Goal: Task Accomplishment & Management: Use online tool/utility

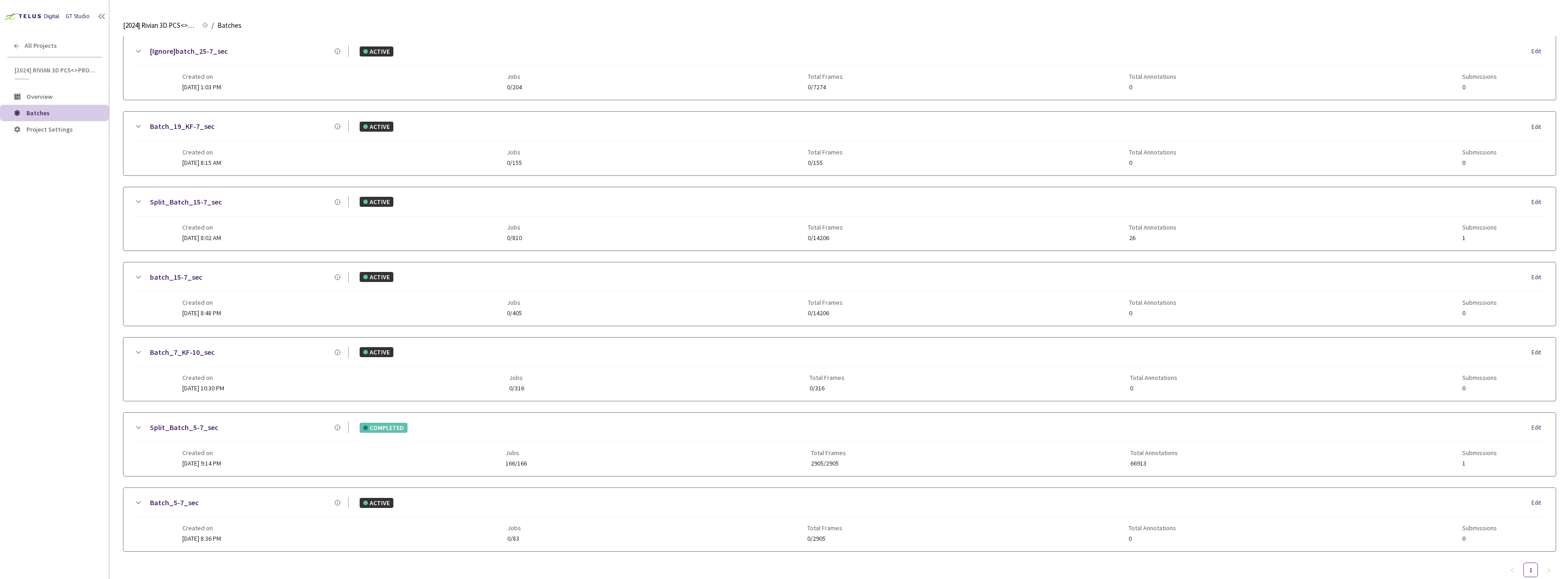
scroll to position [425, 0]
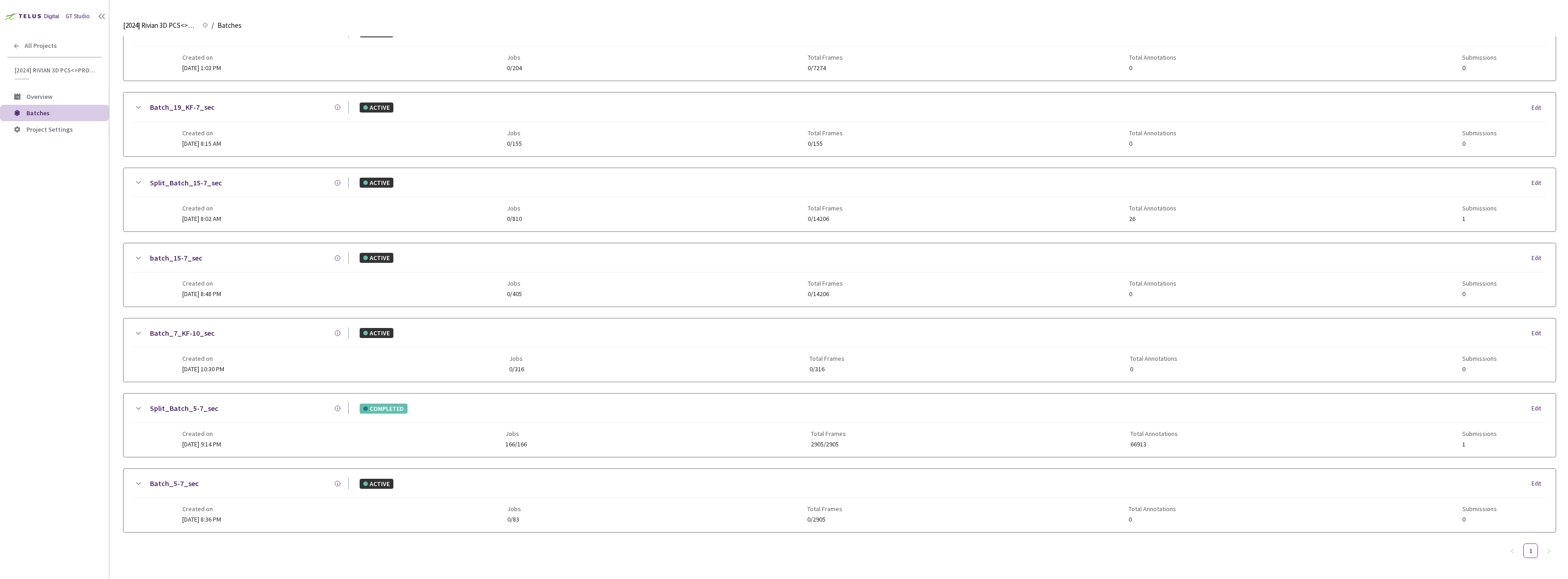
type input "5-7"
click at [275, 439] on div "Created on [DATE] 9:14 PM Jobs 166/166 Total Frames 2905/2905 Total Annotations…" at bounding box center [840, 435] width 1315 height 25
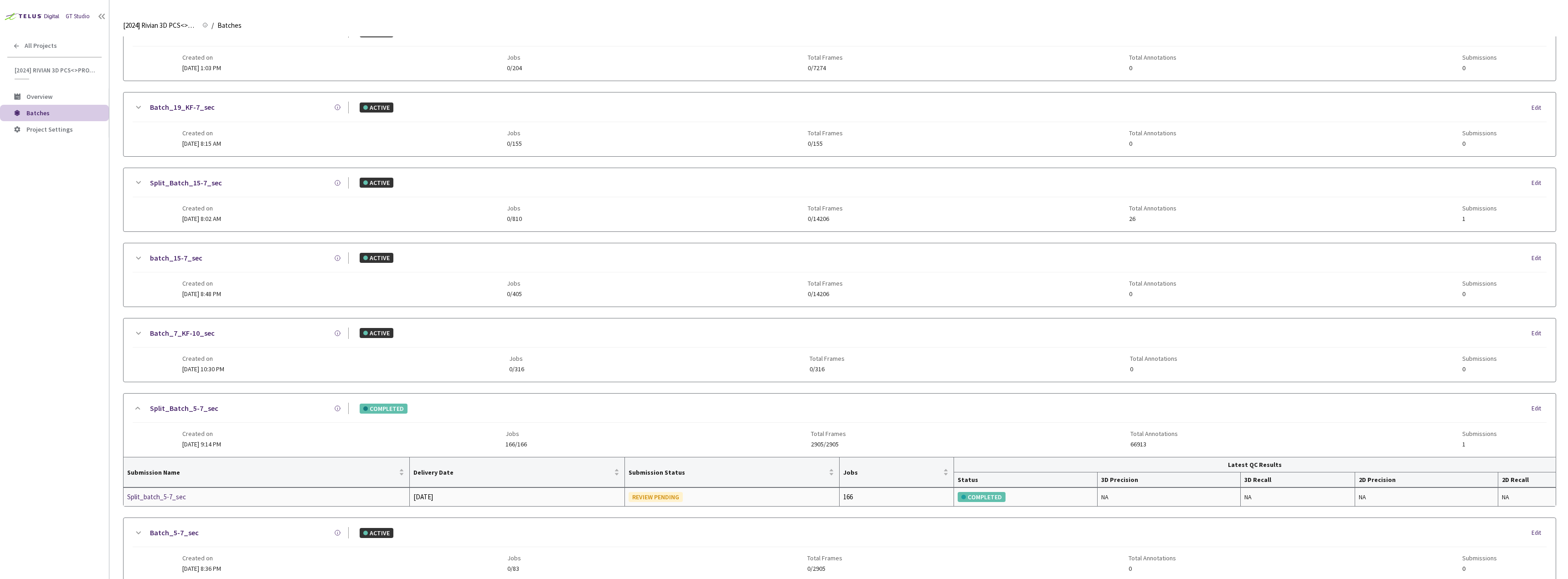
click at [163, 499] on div "Split_batch_5-7_sec" at bounding box center [175, 497] width 97 height 11
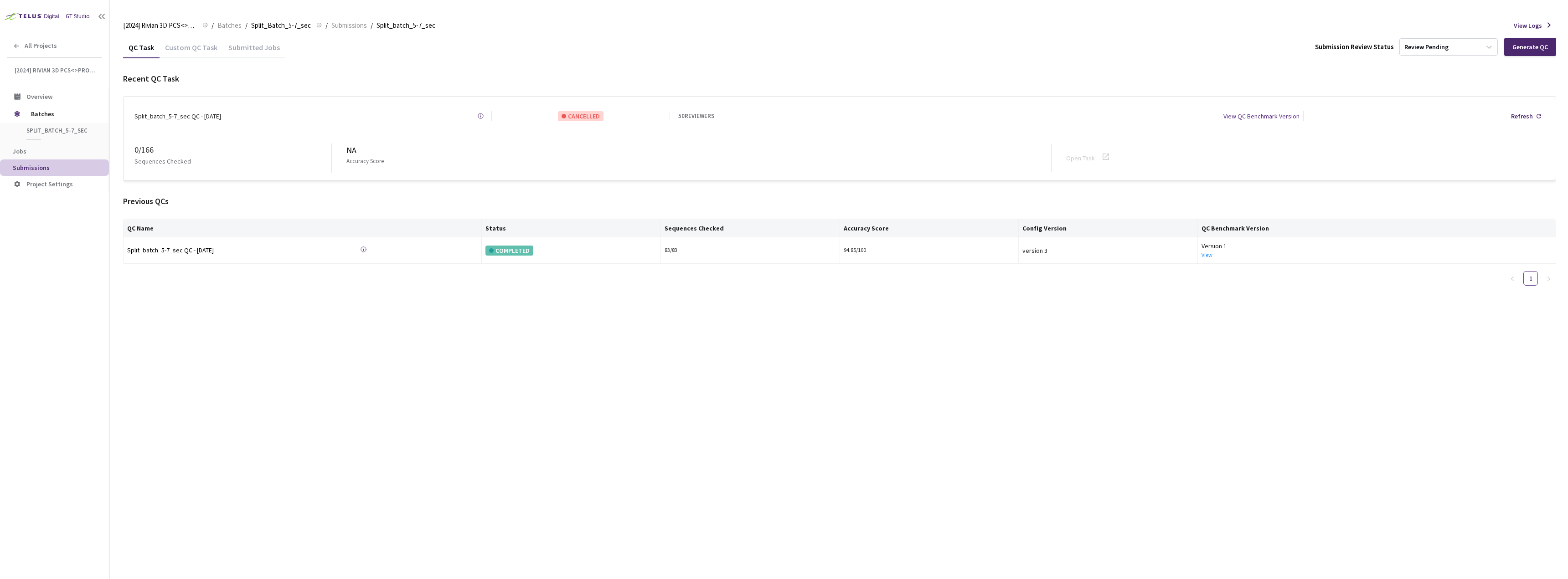
click at [205, 57] on div "Custom QC Task" at bounding box center [191, 50] width 63 height 15
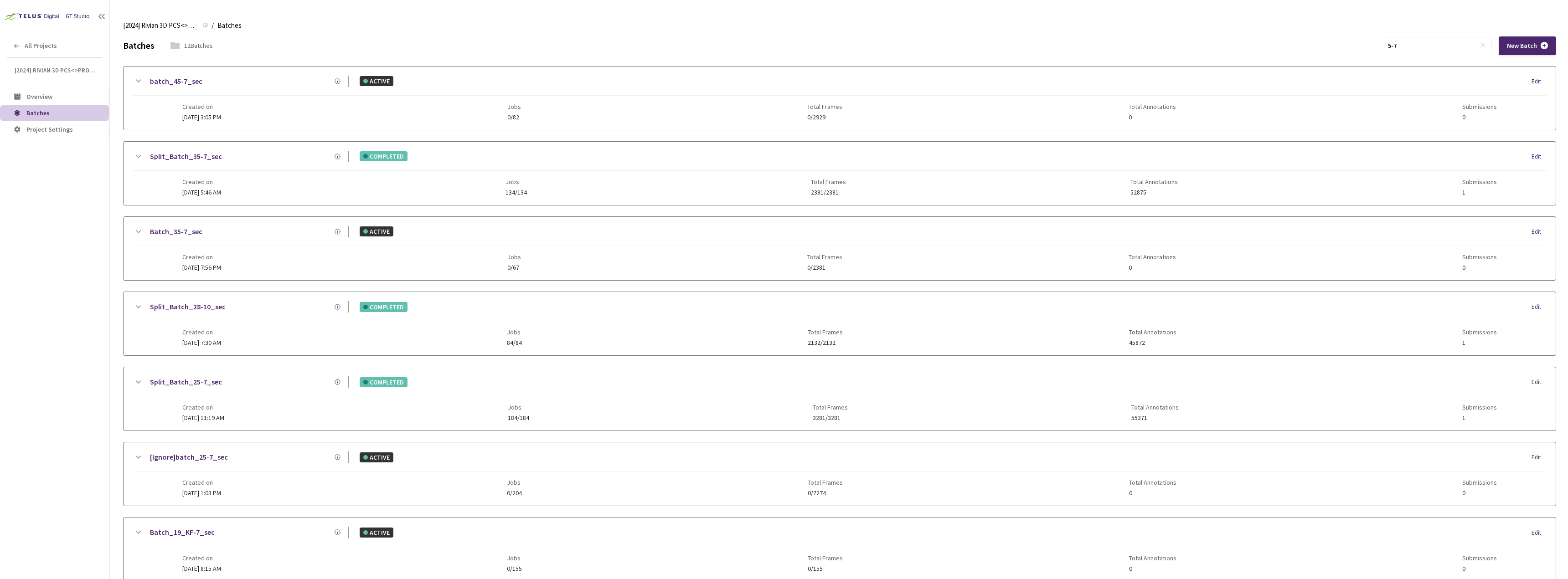
click at [1493, 54] on div "5-7 New Batch" at bounding box center [1468, 46] width 177 height 19
click at [1454, 39] on input "5-7" at bounding box center [1431, 45] width 97 height 16
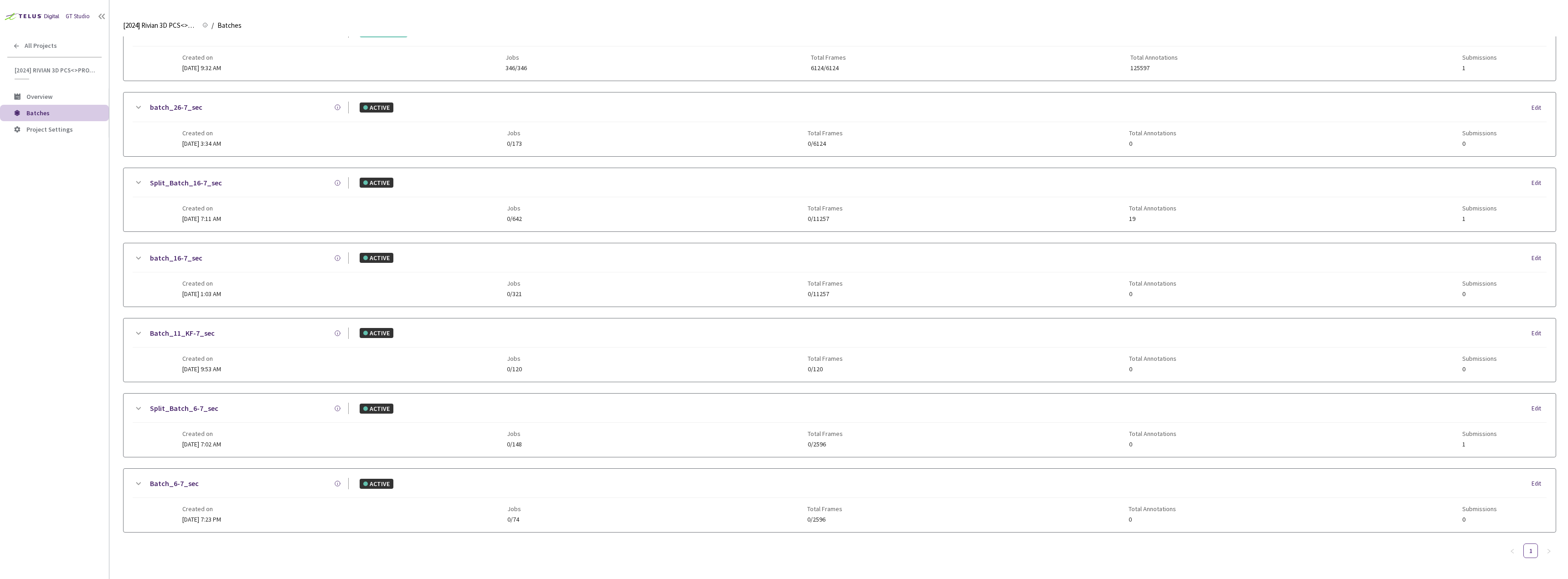
scroll to position [106, 0]
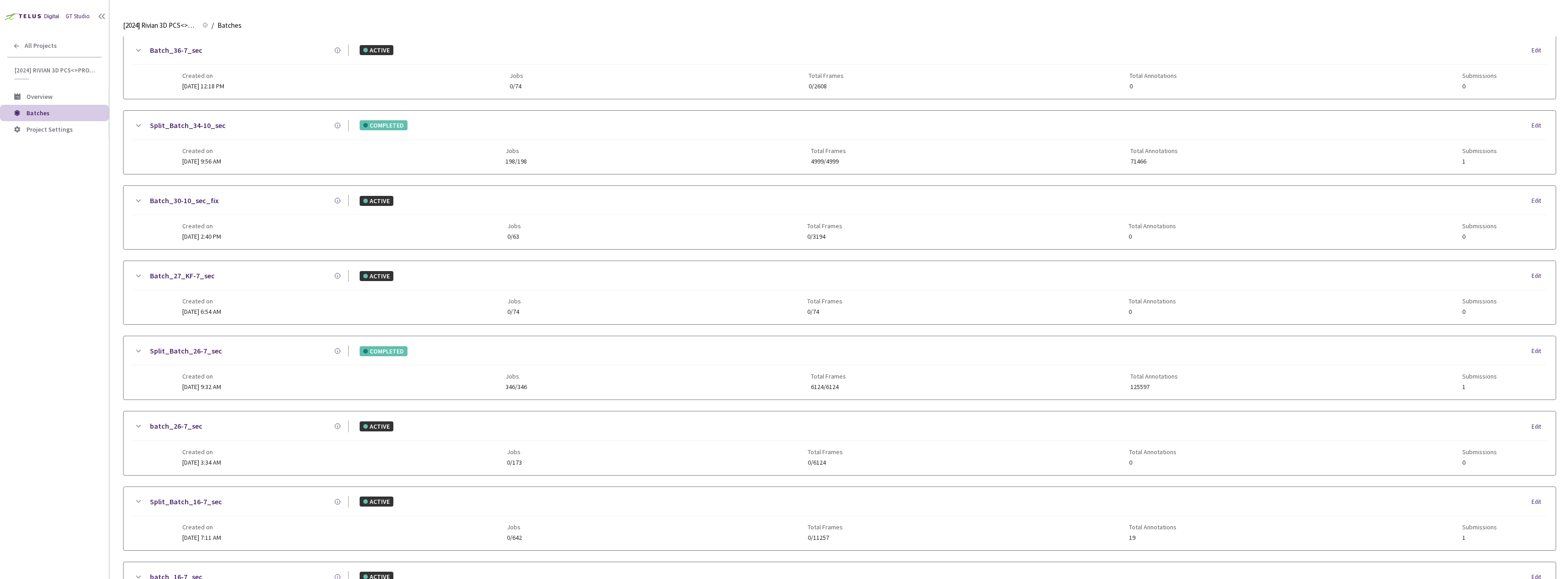
drag, startPoint x: 10, startPoint y: 423, endPoint x: 181, endPoint y: 172, distance: 303.7
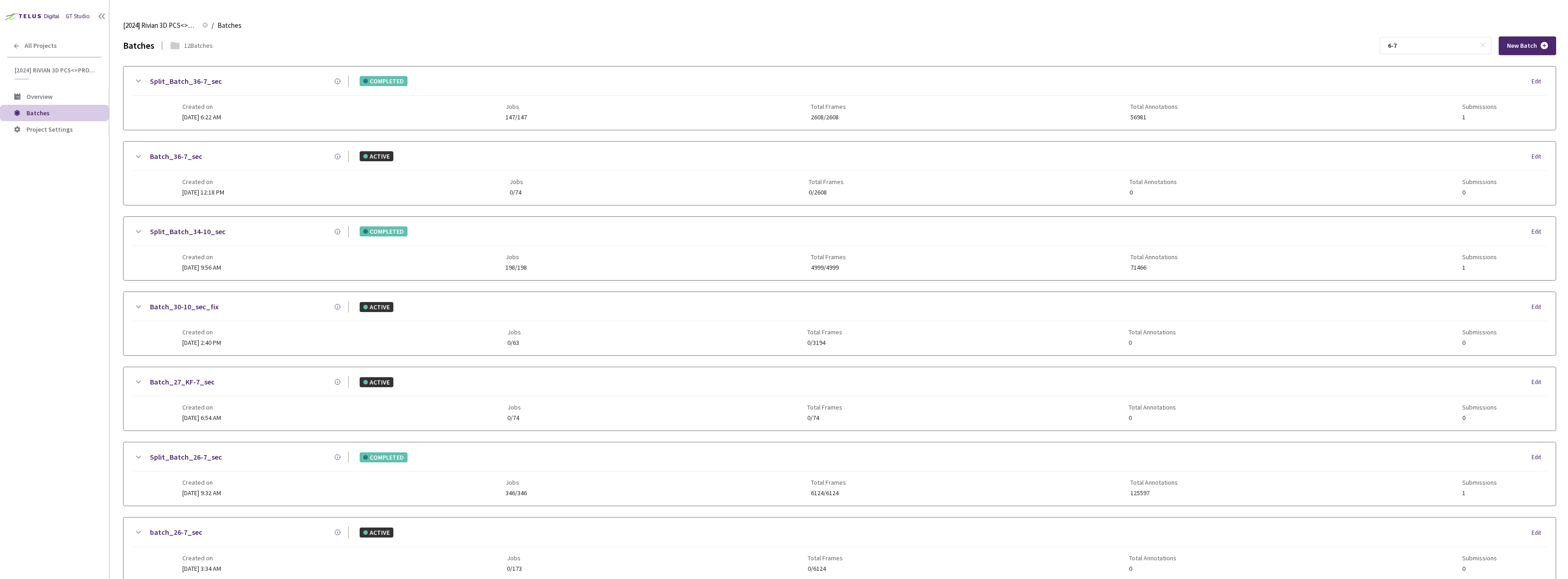
scroll to position [0, 0]
click at [1430, 50] on input "6-7" at bounding box center [1431, 45] width 97 height 16
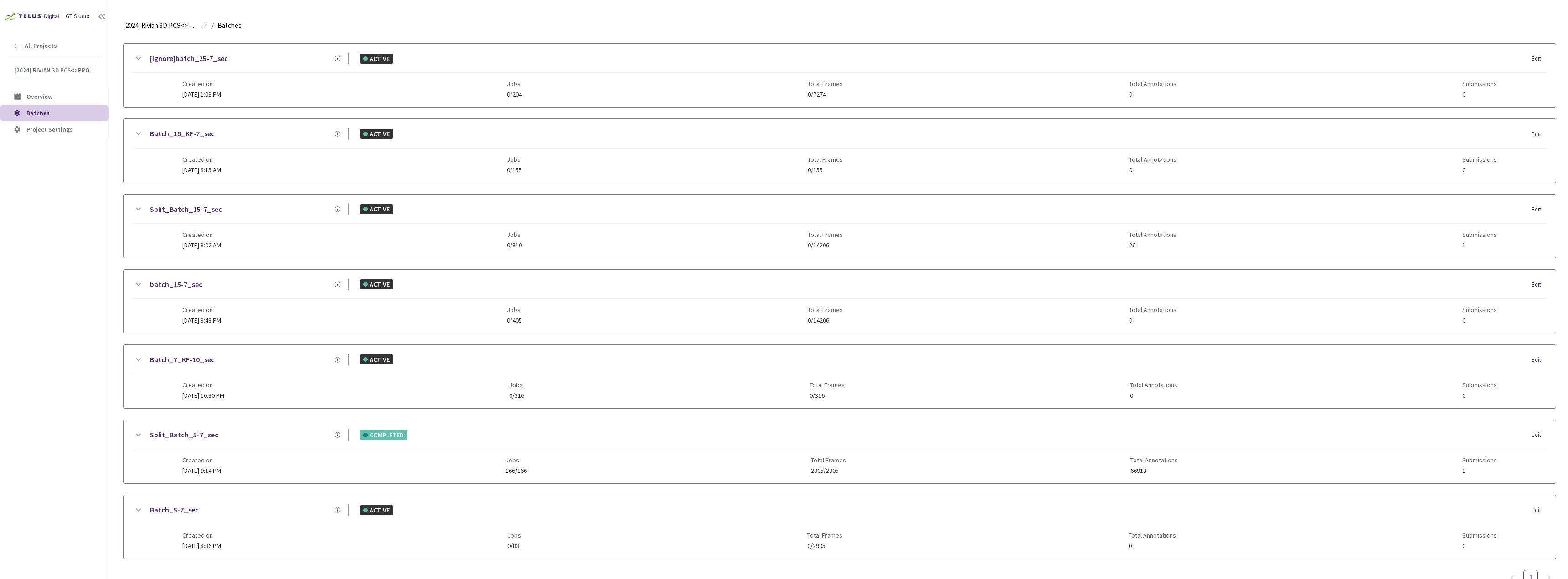
scroll to position [425, 0]
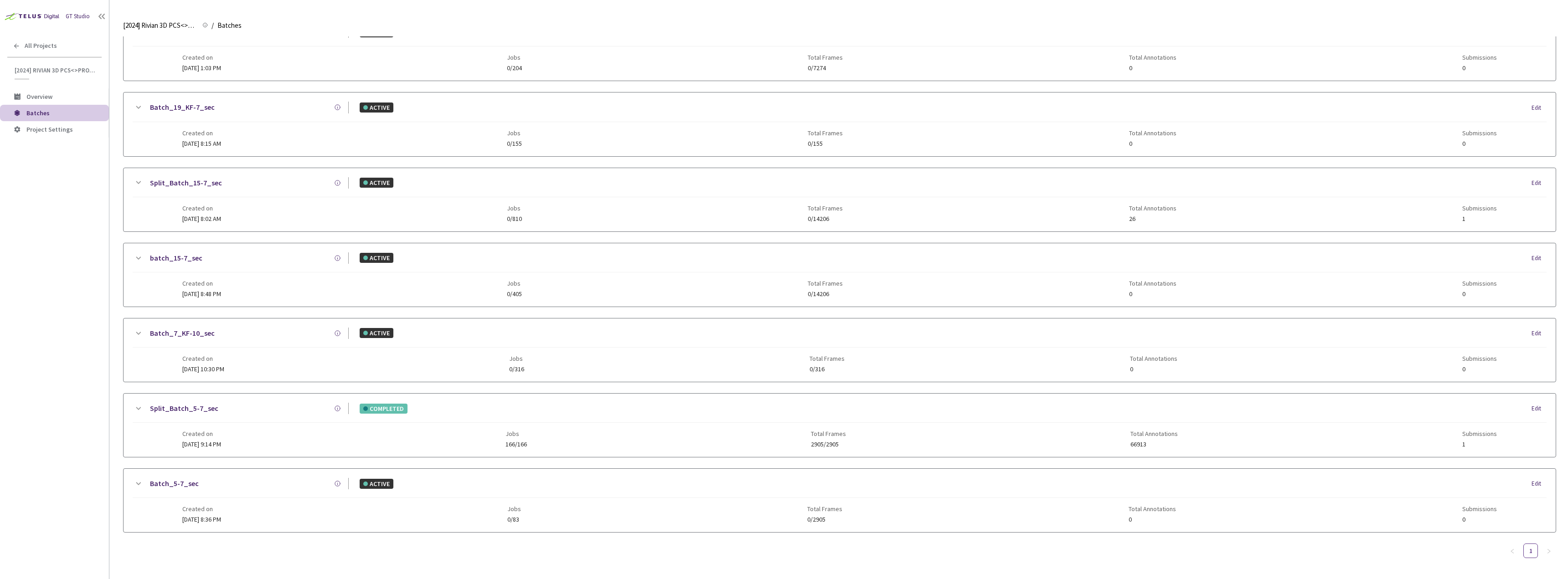
type input "5-7"
click at [258, 496] on div "Batch_5-7_sec ACTIVE Edit" at bounding box center [839, 488] width 1414 height 20
click at [248, 403] on div "Split_Batch_5-7_sec" at bounding box center [246, 408] width 205 height 12
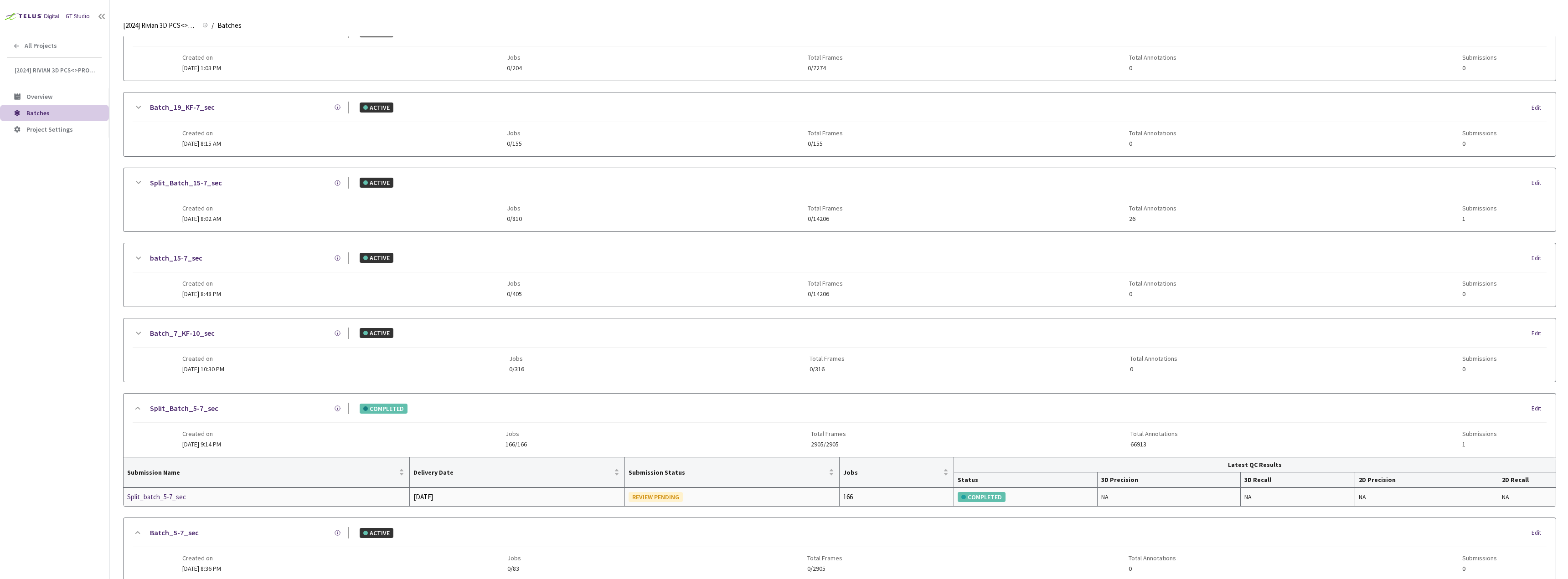
click at [166, 498] on div "Split_batch_5-7_sec" at bounding box center [175, 497] width 97 height 11
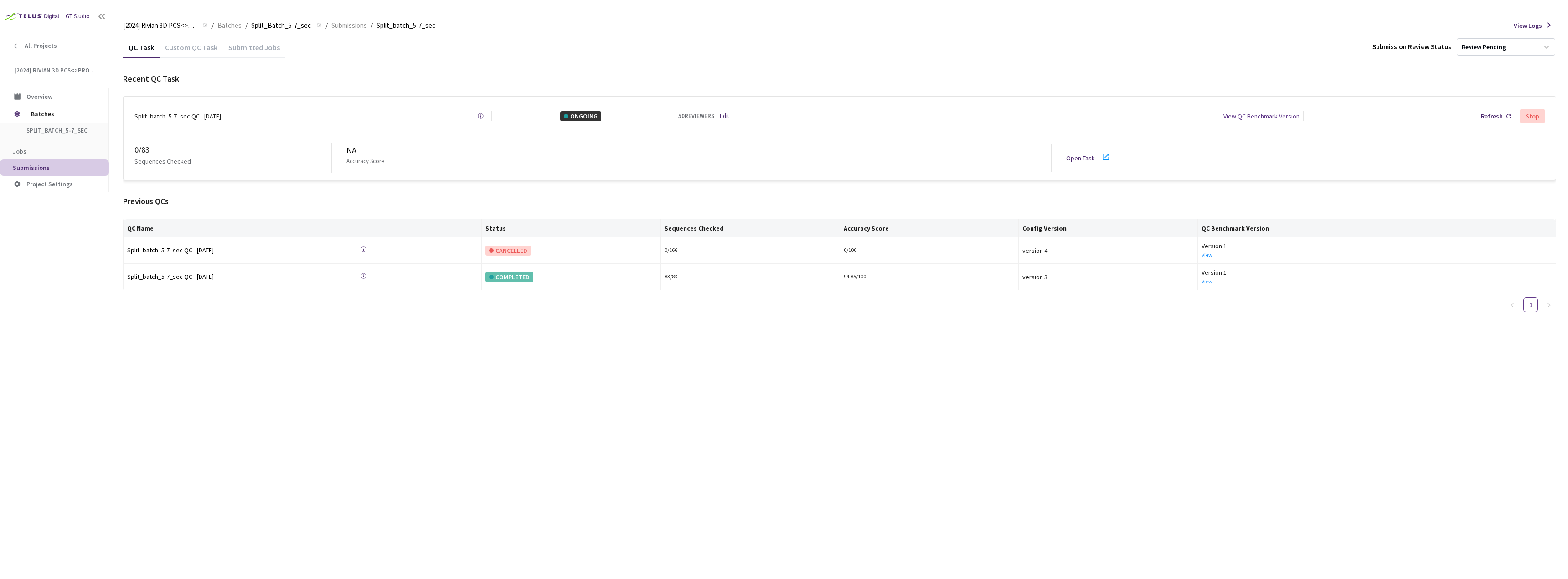
click at [180, 52] on div "Custom QC Task" at bounding box center [191, 50] width 63 height 15
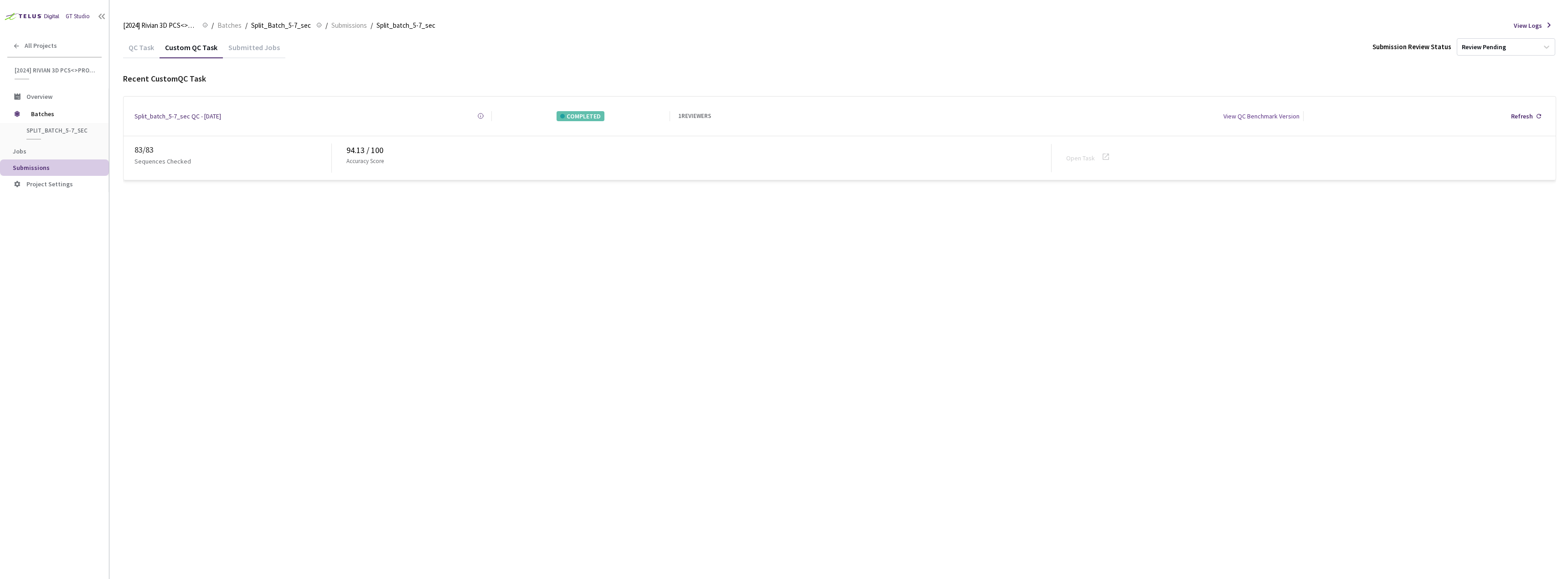
click at [131, 50] on div "QC Task" at bounding box center [141, 50] width 37 height 15
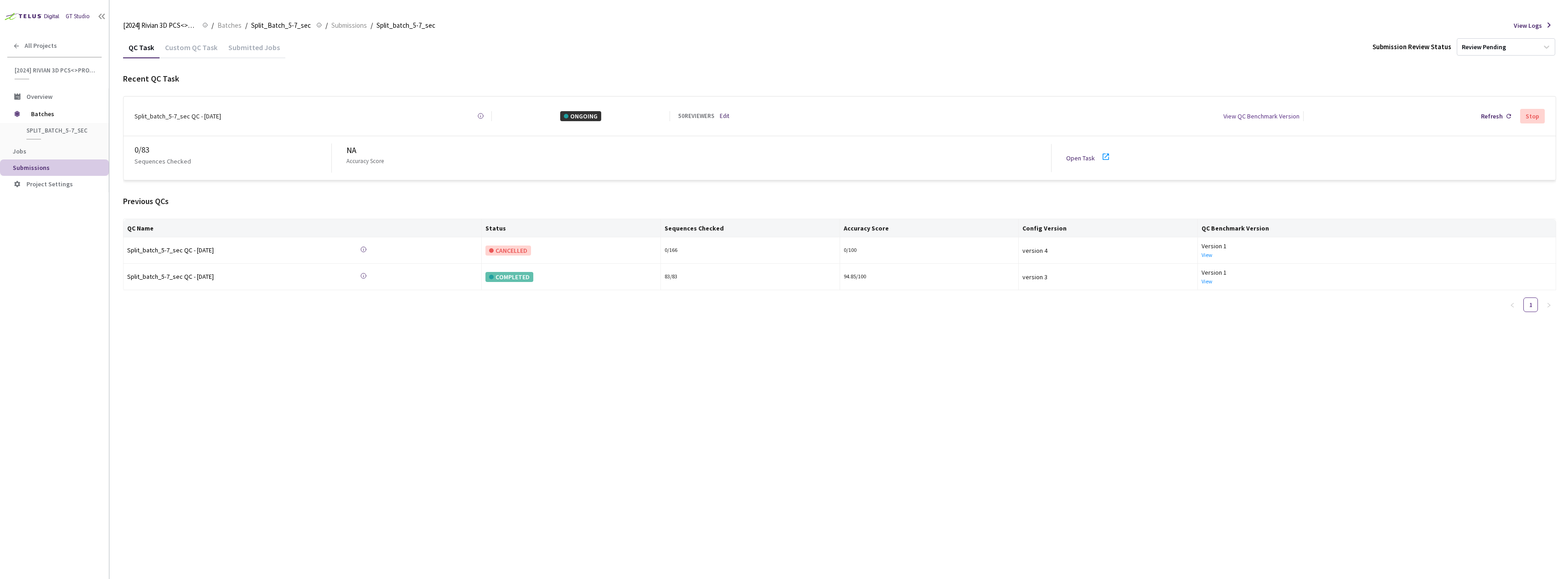
drag, startPoint x: 200, startPoint y: 50, endPoint x: 187, endPoint y: 54, distance: 13.6
click at [200, 51] on div "Custom QC Task" at bounding box center [191, 50] width 63 height 15
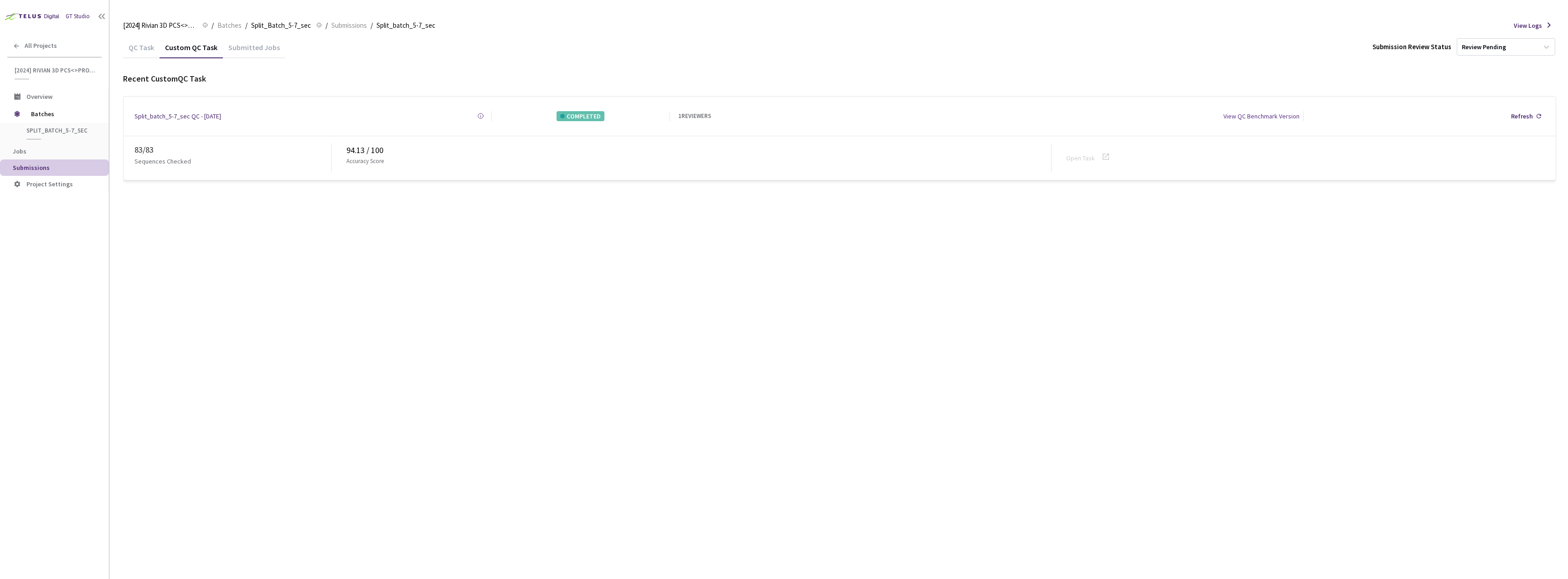
click at [138, 50] on div "QC Task" at bounding box center [141, 50] width 37 height 15
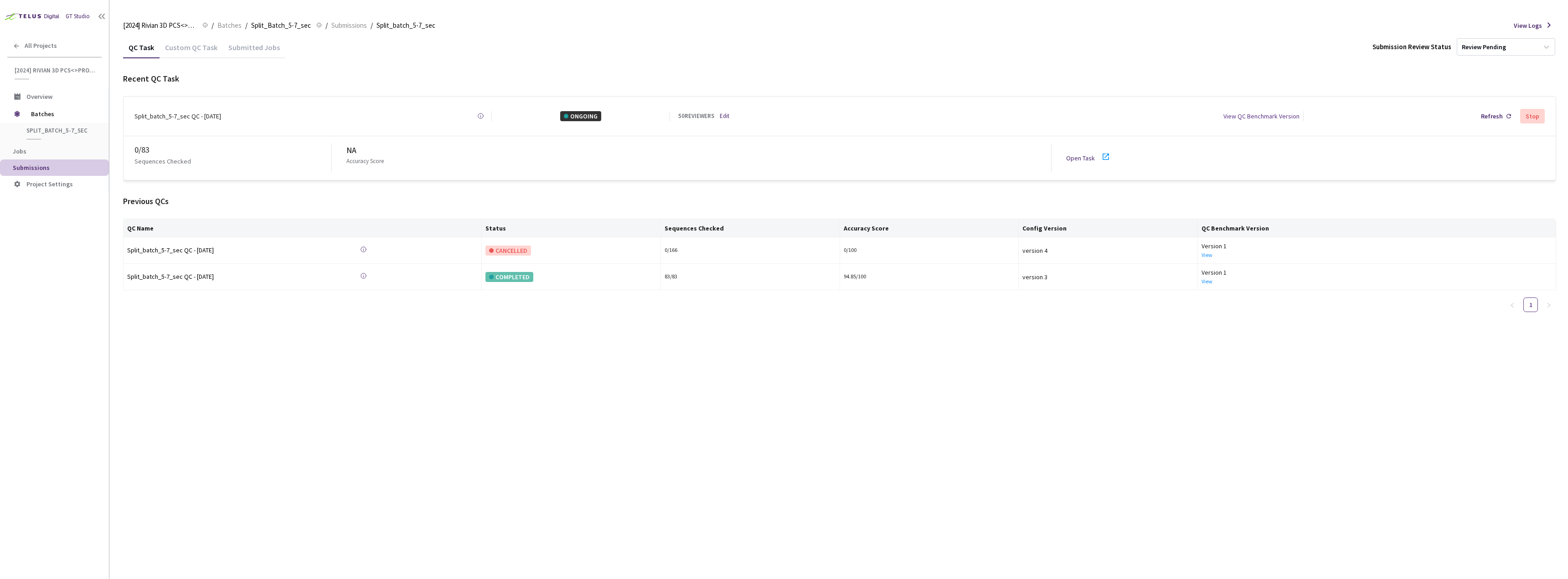
click at [925, 413] on div "QC Task Custom QC Task Submitted Jobs Submission Review Status Review Pending R…" at bounding box center [839, 308] width 1433 height 543
